Goal: Task Accomplishment & Management: Complete application form

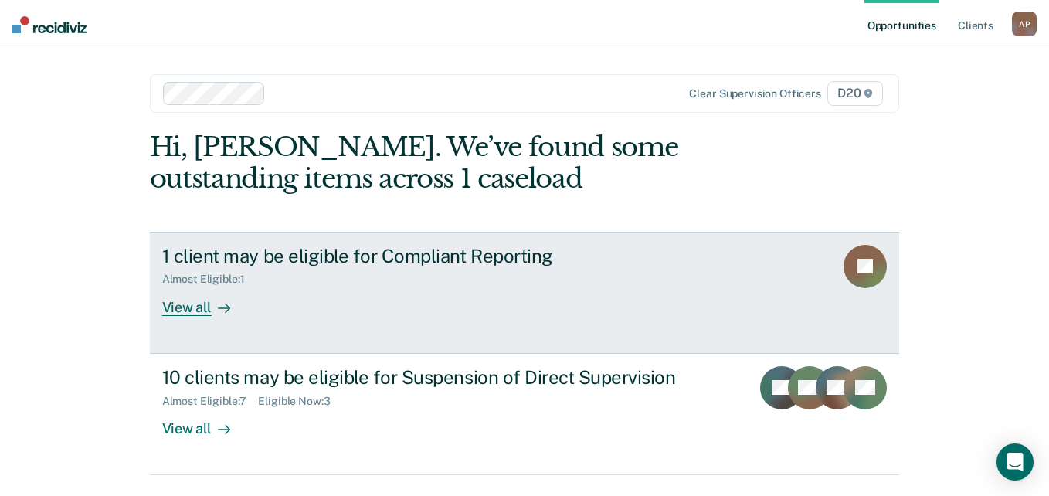
click at [212, 305] on div at bounding box center [221, 307] width 19 height 18
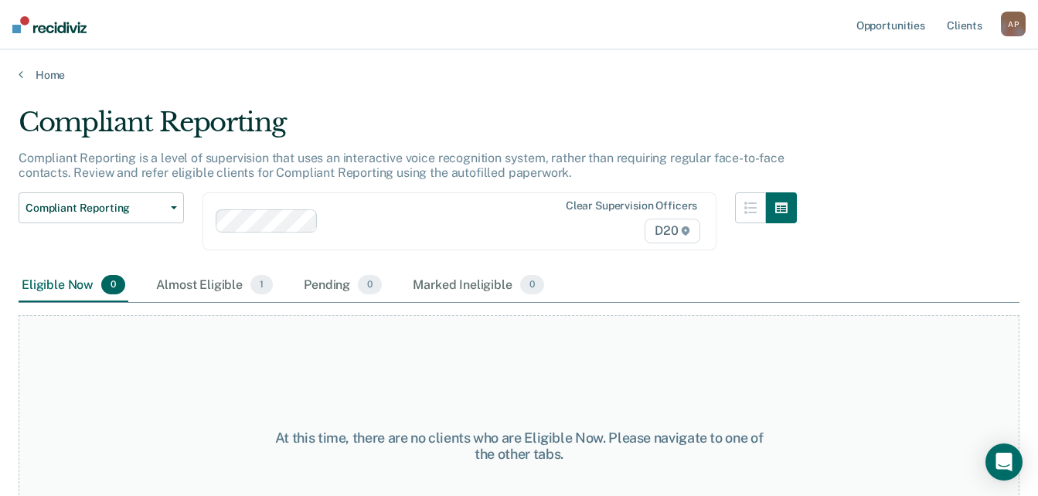
scroll to position [80, 0]
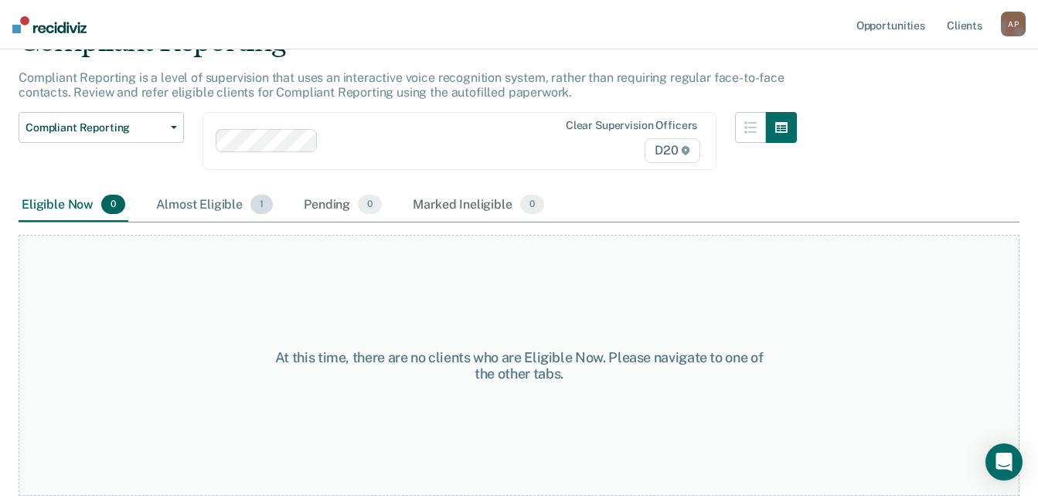
click at [199, 214] on div "Almost Eligible 1" at bounding box center [214, 206] width 123 height 34
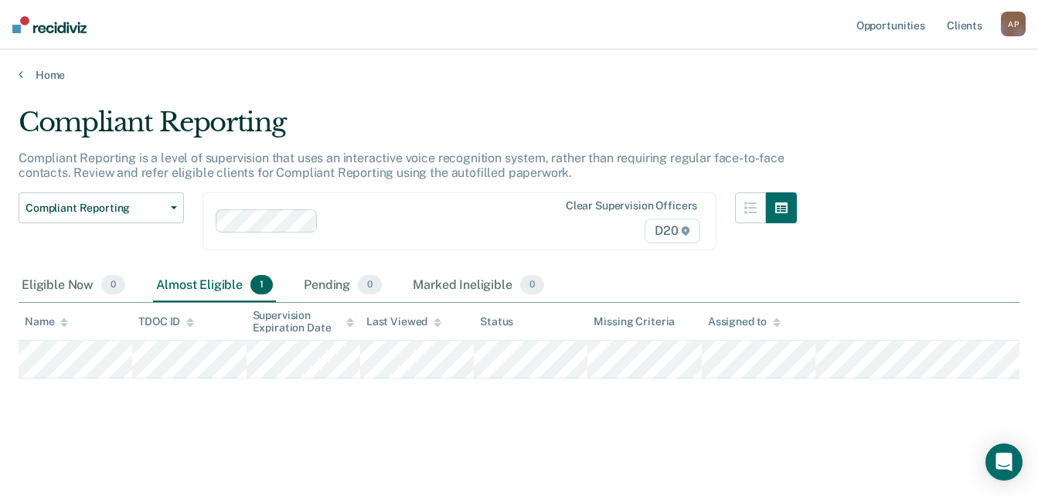
scroll to position [15, 0]
click at [41, 270] on div "Eligible Now 0" at bounding box center [74, 286] width 110 height 34
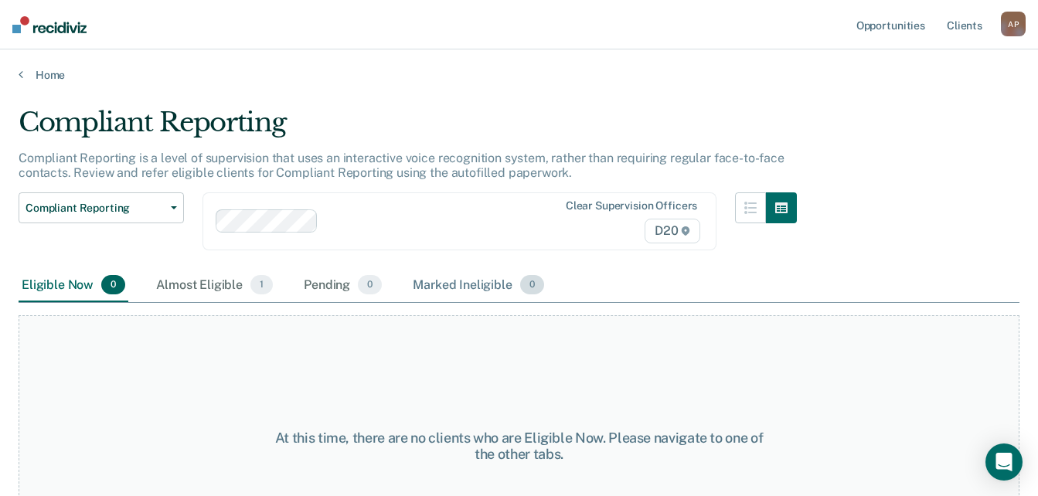
scroll to position [0, 0]
click at [173, 215] on button "Compliant Reporting" at bounding box center [101, 207] width 165 height 31
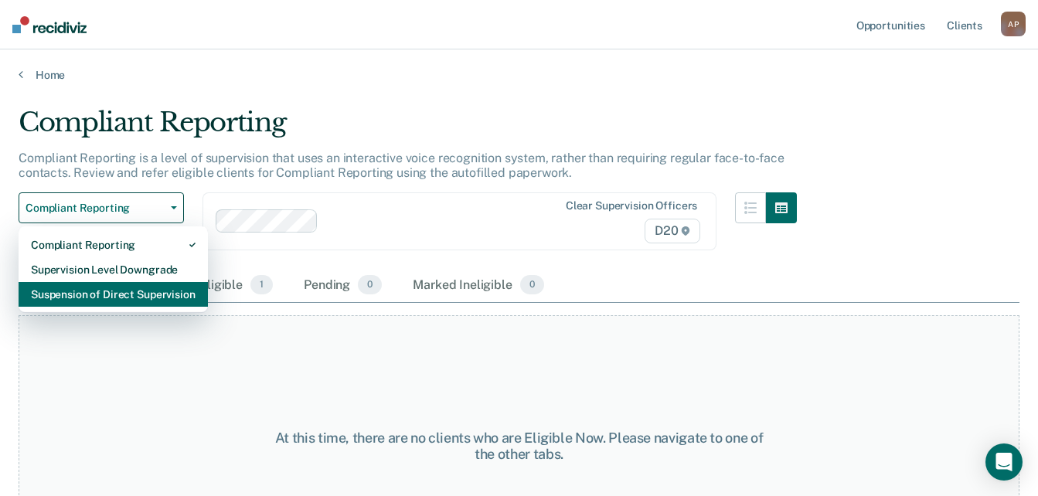
click at [161, 298] on div "Suspension of Direct Supervision" at bounding box center [113, 294] width 165 height 25
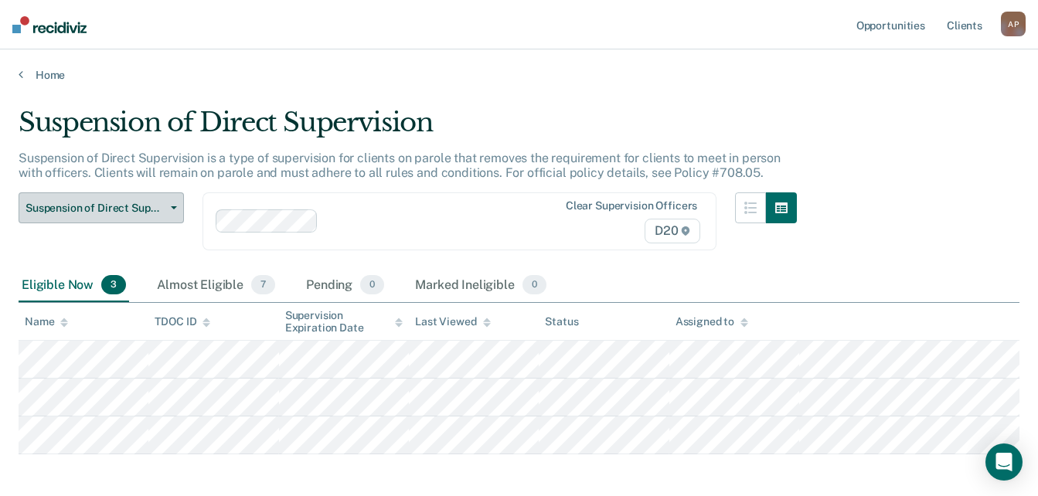
scroll to position [70, 0]
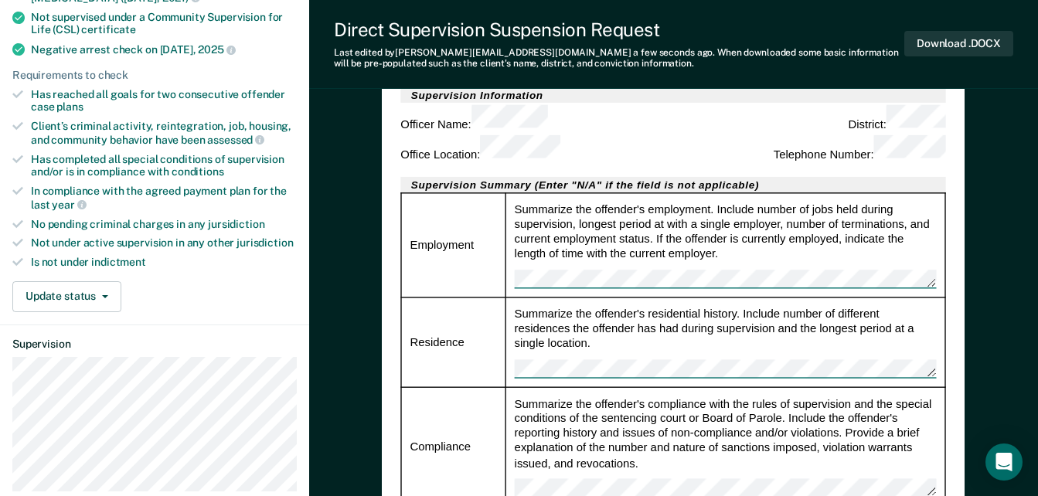
scroll to position [400, 0]
click at [600, 305] on div "Summarize the offender's residential history. Include number of different resid…" at bounding box center [726, 341] width 422 height 72
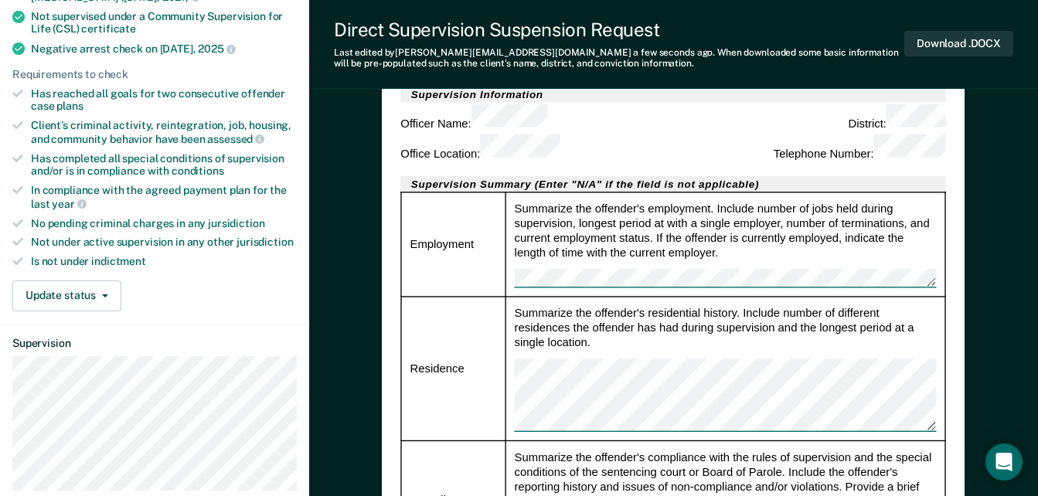
click at [951, 309] on div "[US_STATE] Department of Correction DIRECT SUPERVISION SUSPENSION REQUEST Date …" at bounding box center [673, 453] width 583 height 1398
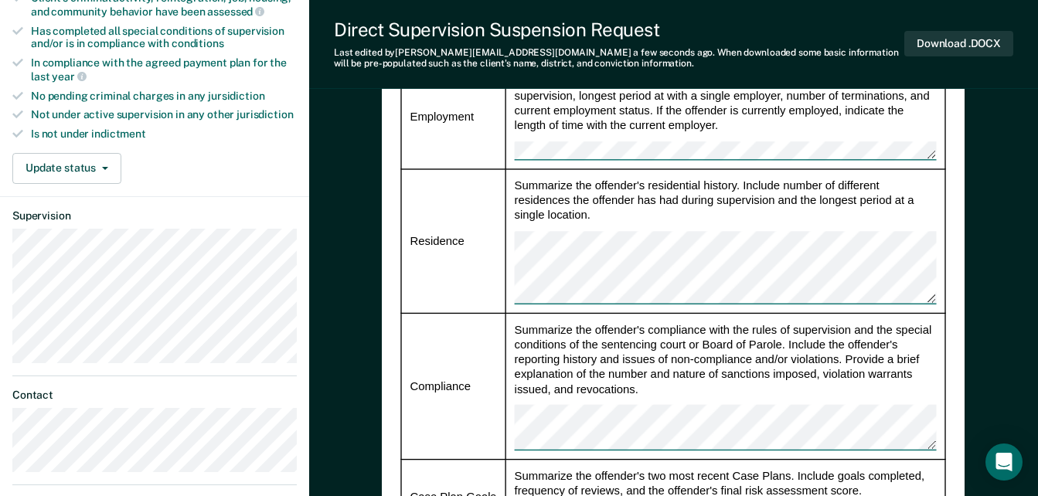
scroll to position [587, 0]
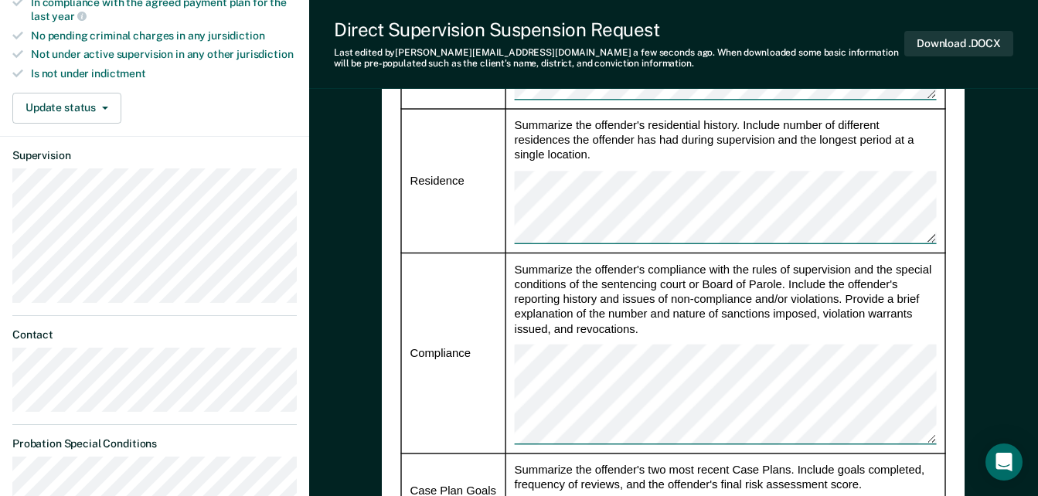
click at [476, 360] on td "Compliance" at bounding box center [453, 352] width 104 height 201
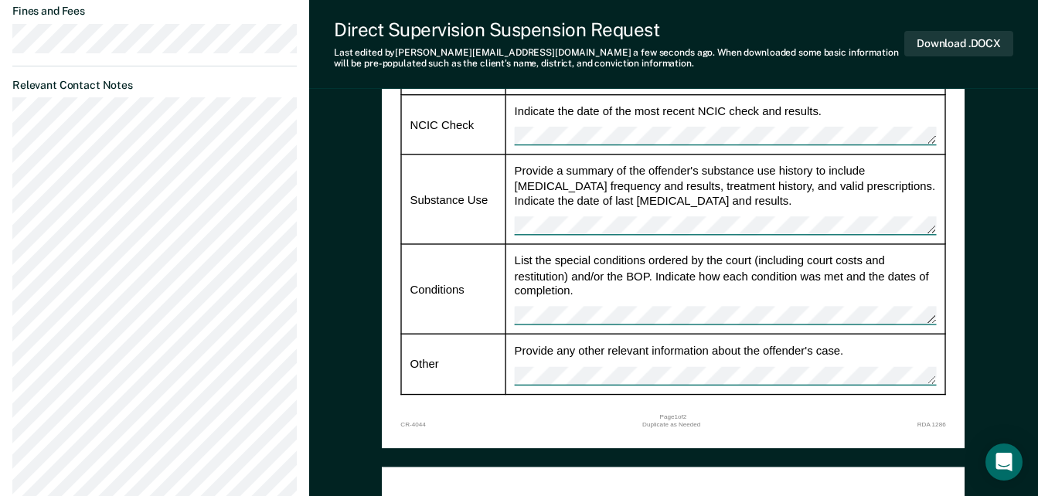
scroll to position [1263, 0]
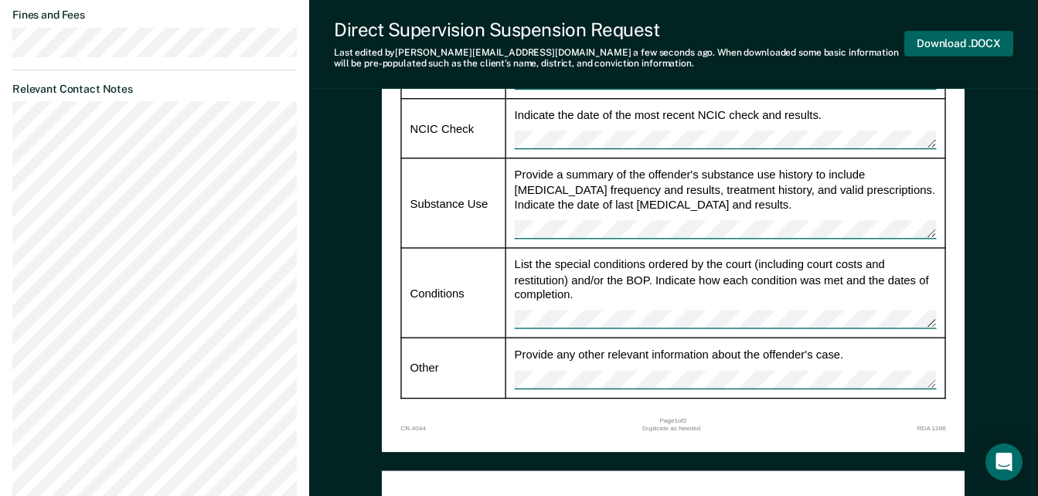
click at [957, 40] on button "Download .DOCX" at bounding box center [958, 44] width 109 height 26
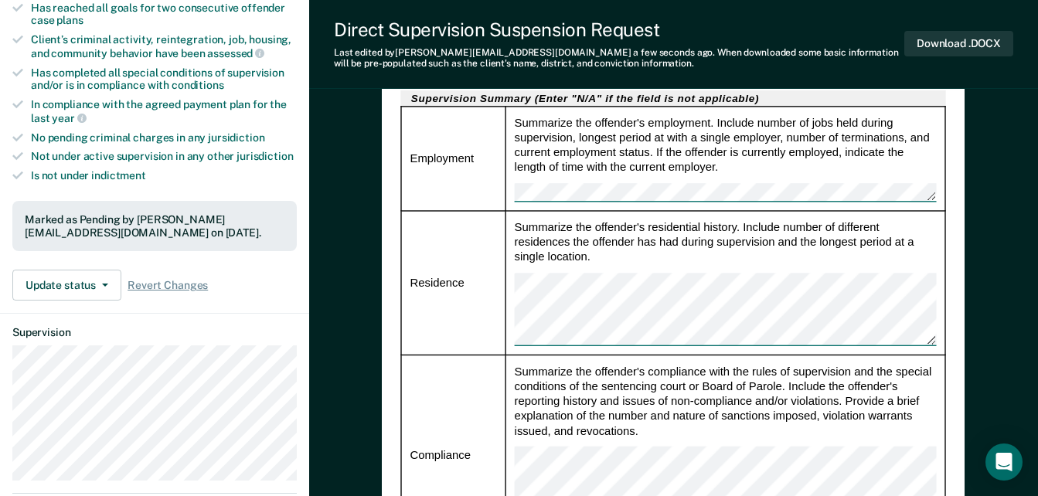
scroll to position [486, 0]
click at [504, 211] on tr "Residence Summarize the offender's residential history. Include number of diffe…" at bounding box center [673, 281] width 544 height 144
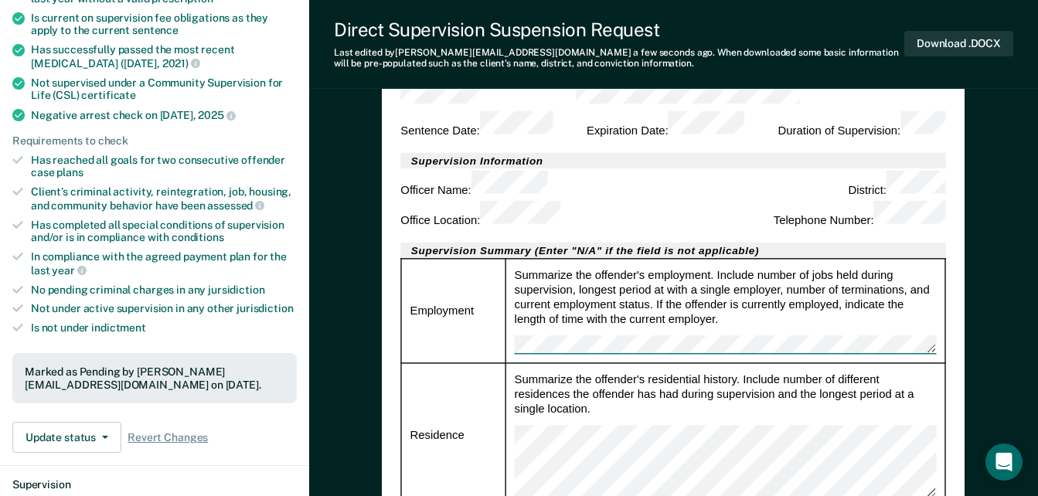
scroll to position [321, 0]
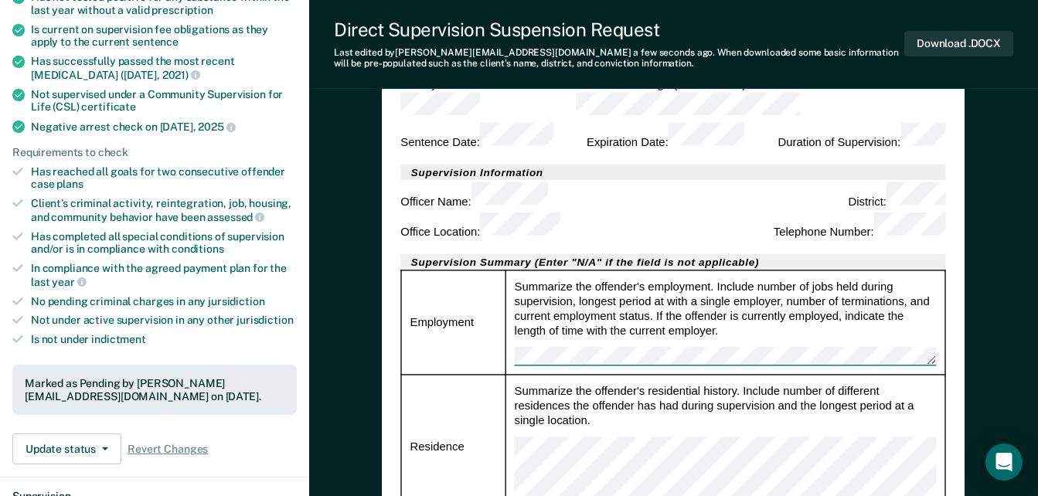
click at [833, 297] on td "Summarize the offender's employment. Include number of jobs held during supervi…" at bounding box center [725, 322] width 440 height 104
click at [552, 383] on div "Summarize the offender's residential history. Include number of different resid…" at bounding box center [726, 446] width 422 height 126
type textarea "x"
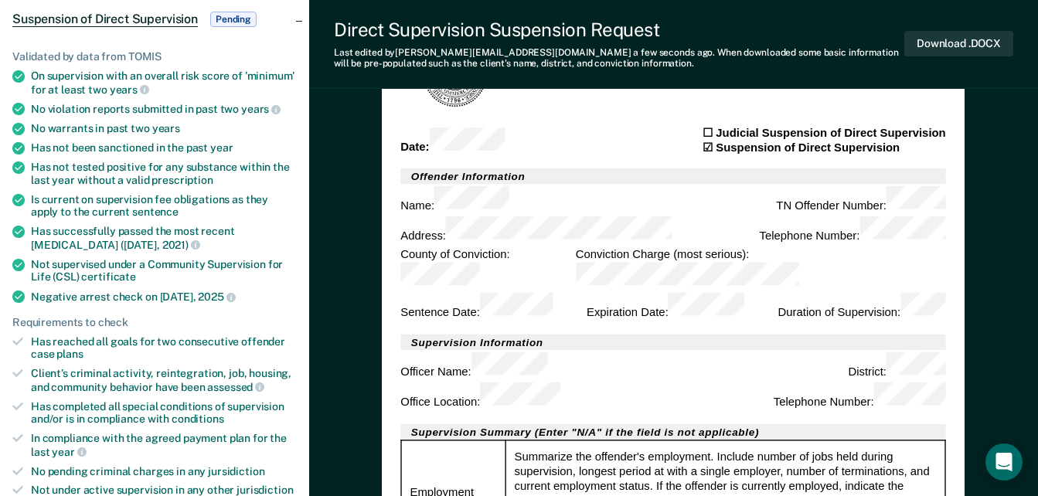
scroll to position [0, 0]
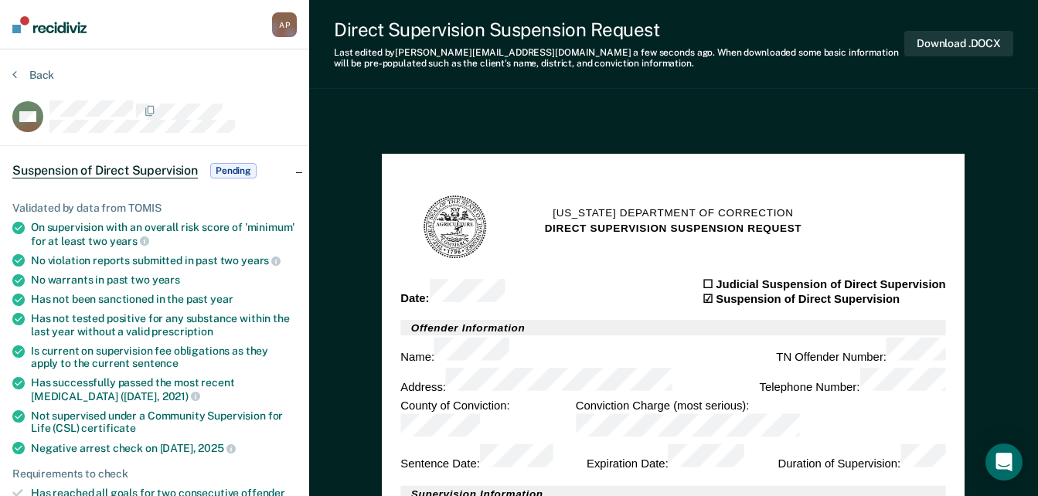
click at [281, 26] on div "A P" at bounding box center [284, 24] width 25 height 25
click at [43, 72] on button "Back" at bounding box center [33, 75] width 42 height 14
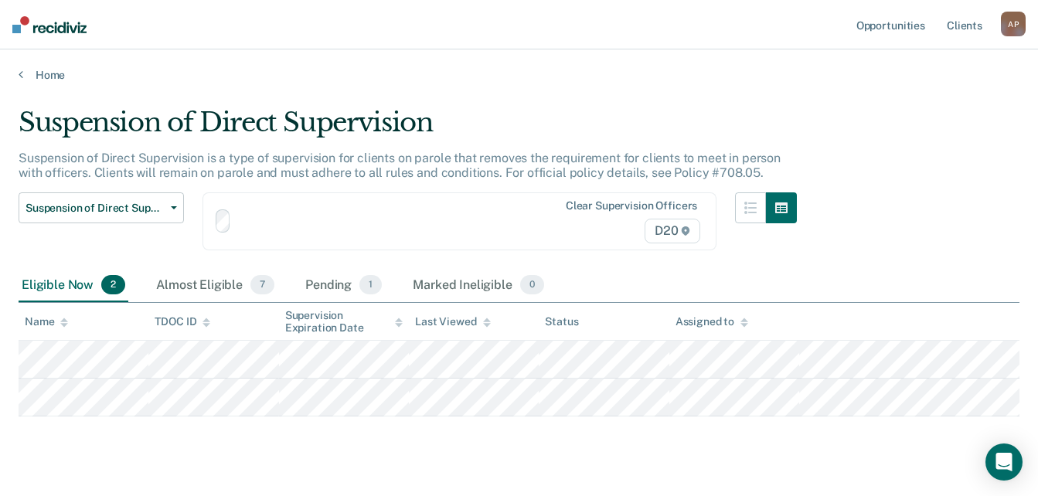
scroll to position [32, 0]
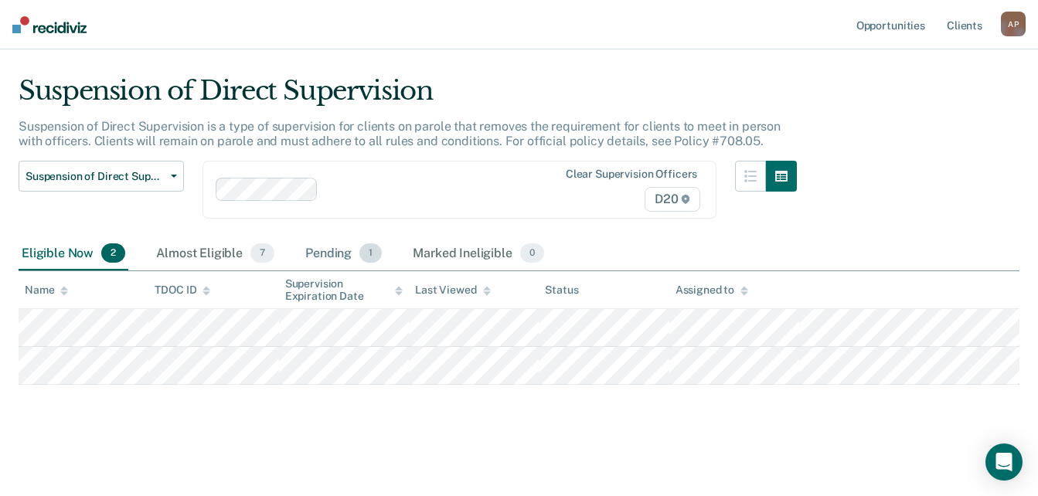
click at [325, 247] on div "Pending 1" at bounding box center [343, 254] width 83 height 34
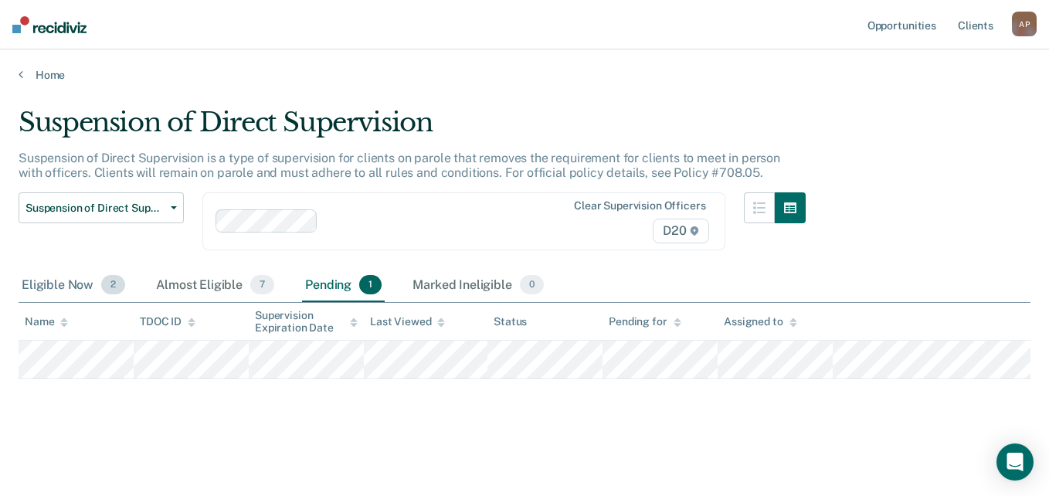
click at [57, 287] on div "Eligible Now 2" at bounding box center [74, 286] width 110 height 34
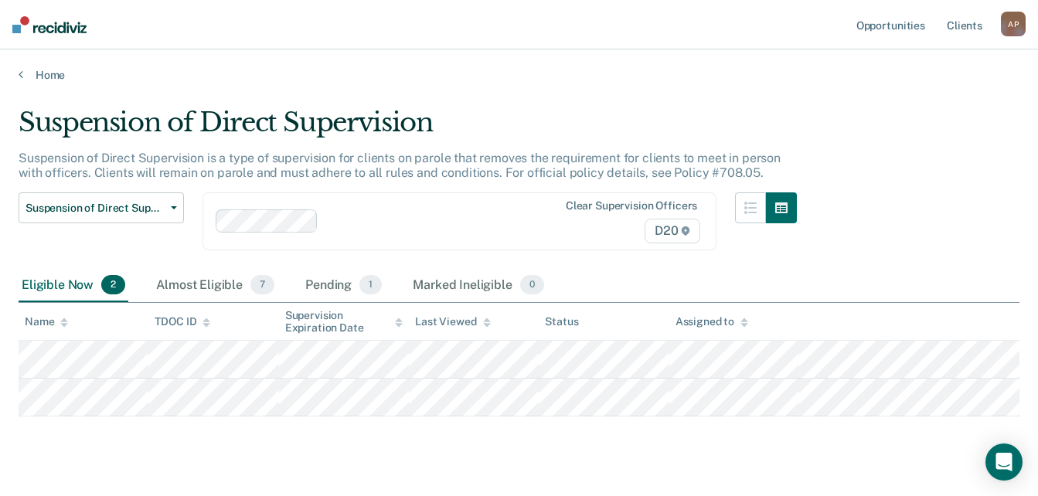
scroll to position [32, 0]
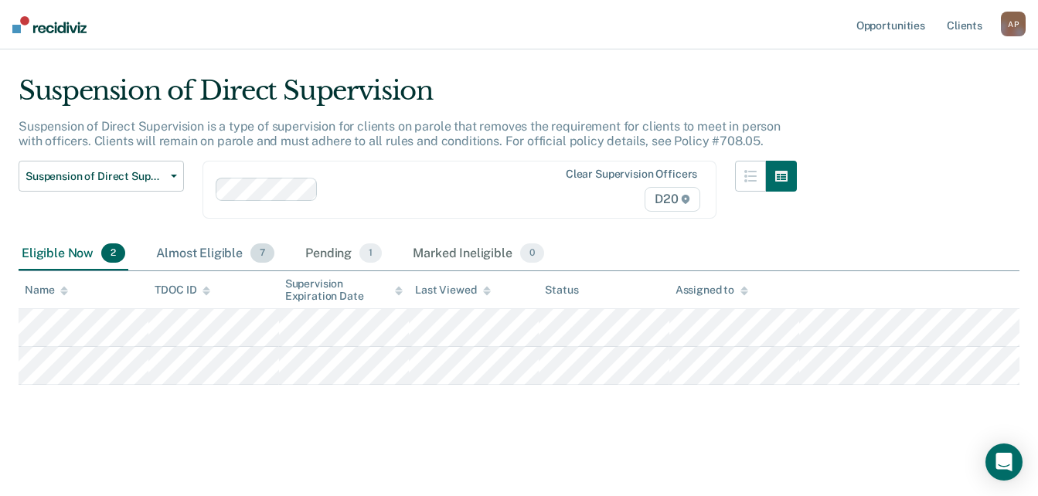
click at [239, 248] on div "Almost Eligible 7" at bounding box center [215, 254] width 124 height 34
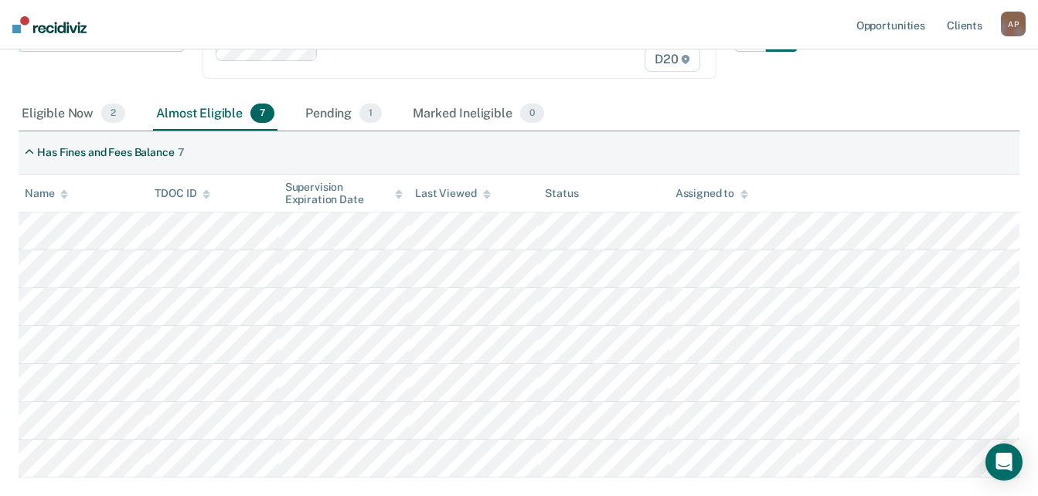
scroll to position [162, 0]
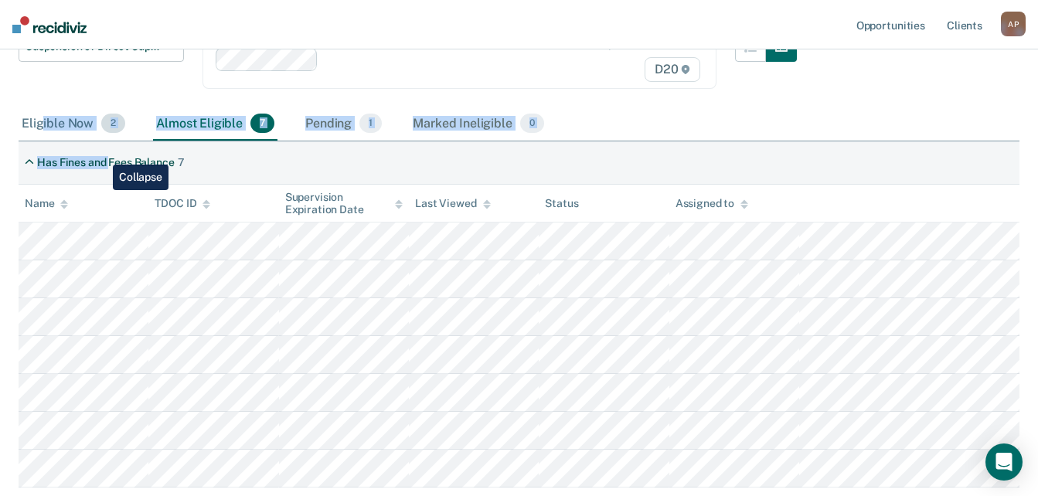
drag, startPoint x: 112, startPoint y: 161, endPoint x: 43, endPoint y: 119, distance: 80.4
click at [43, 119] on div "Suspension of Direct Supervision Suspension of Direct Supervision is a type of …" at bounding box center [519, 214] width 1001 height 538
click at [43, 119] on div "Eligible Now 2" at bounding box center [74, 124] width 110 height 34
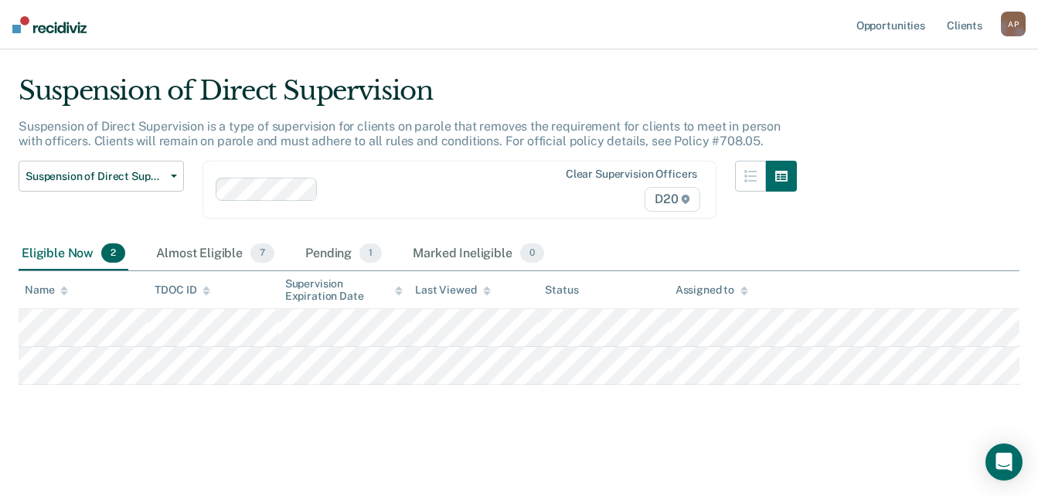
scroll to position [32, 0]
click at [1022, 24] on div "A P" at bounding box center [1013, 24] width 25 height 25
click at [771, 83] on div "Suspension of Direct Supervision" at bounding box center [408, 97] width 778 height 44
